Goal: Task Accomplishment & Management: Manage account settings

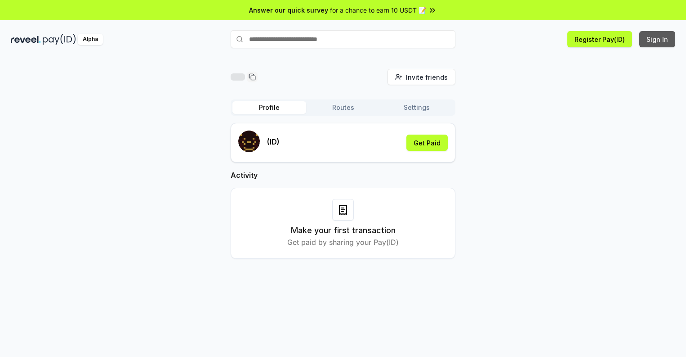
click at [658, 39] on button "Sign In" at bounding box center [658, 39] width 36 height 16
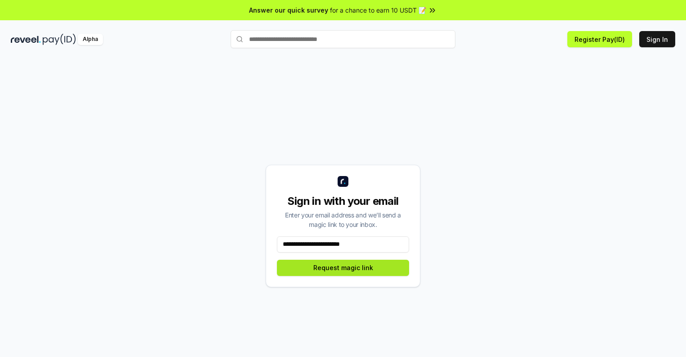
type input "**********"
click at [343, 267] on button "Request magic link" at bounding box center [343, 268] width 132 height 16
